Goal: Find specific page/section: Find specific page/section

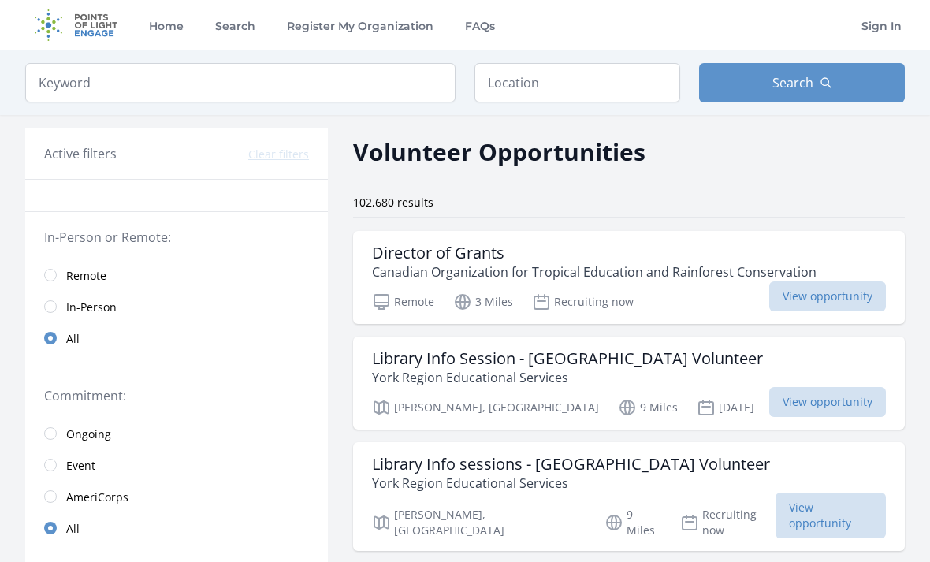
click at [50, 275] on input "radio" at bounding box center [50, 275] width 13 height 13
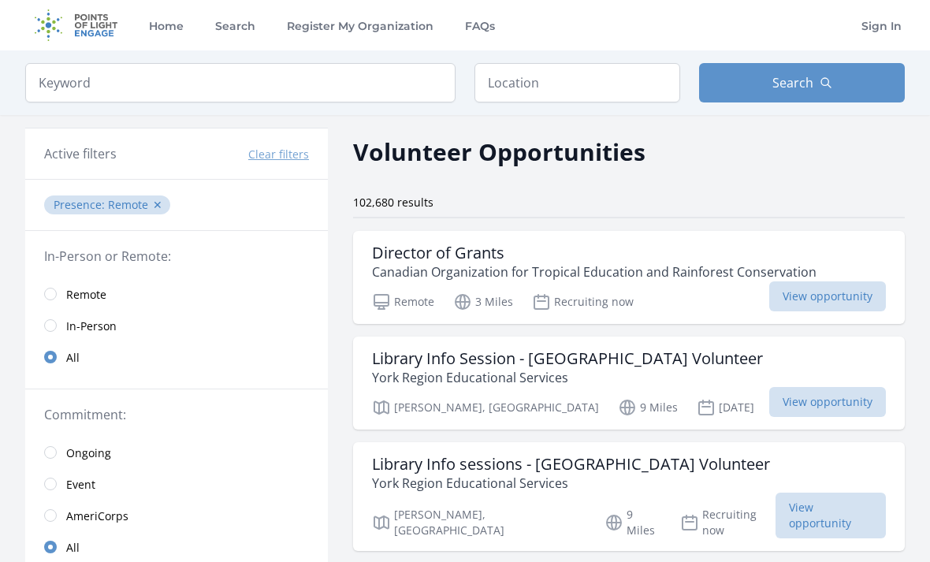
click at [55, 284] on link "Remote" at bounding box center [176, 294] width 303 height 32
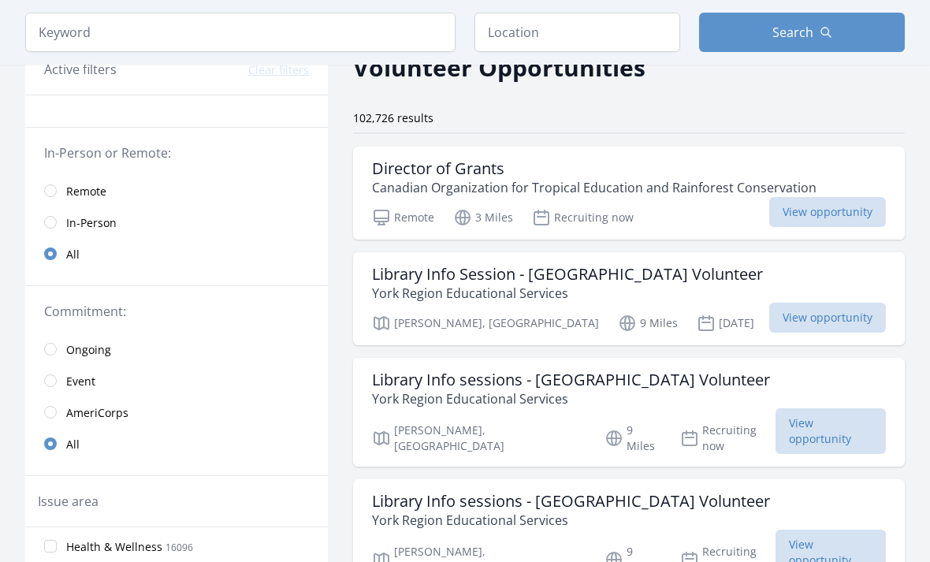
scroll to position [77, 0]
